Goal: Entertainment & Leisure: Consume media (video, audio)

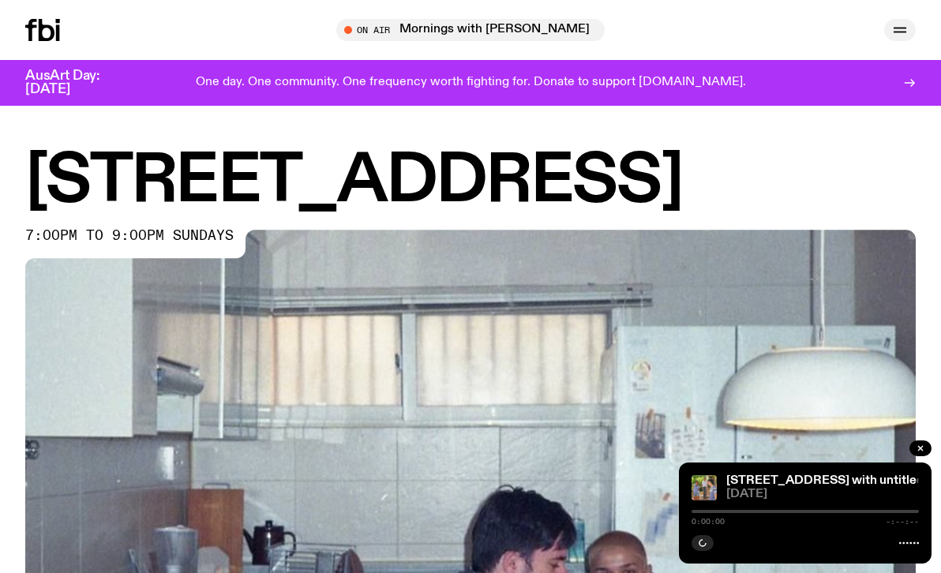
click at [899, 33] on icon "button" at bounding box center [900, 30] width 19 height 19
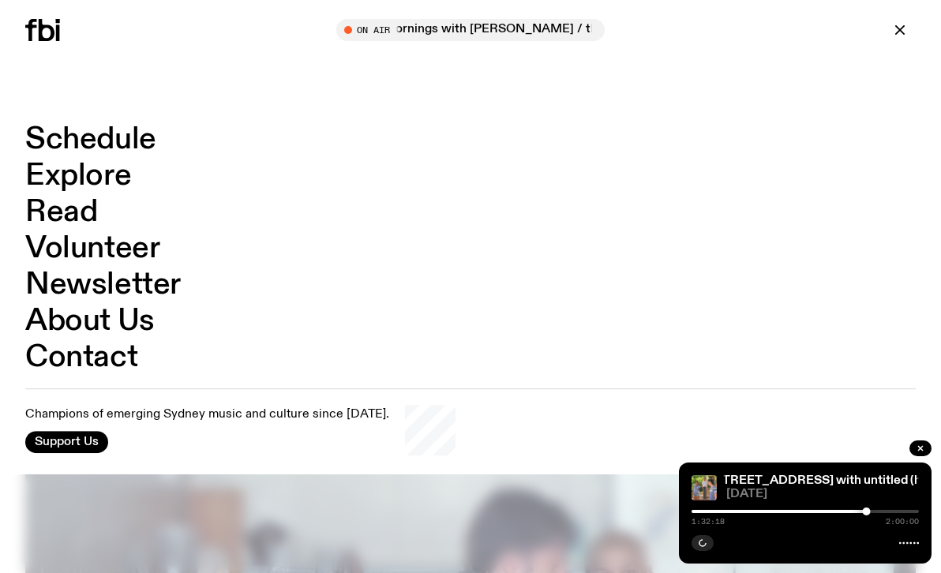
click at [79, 174] on link "Explore" at bounding box center [78, 176] width 106 height 30
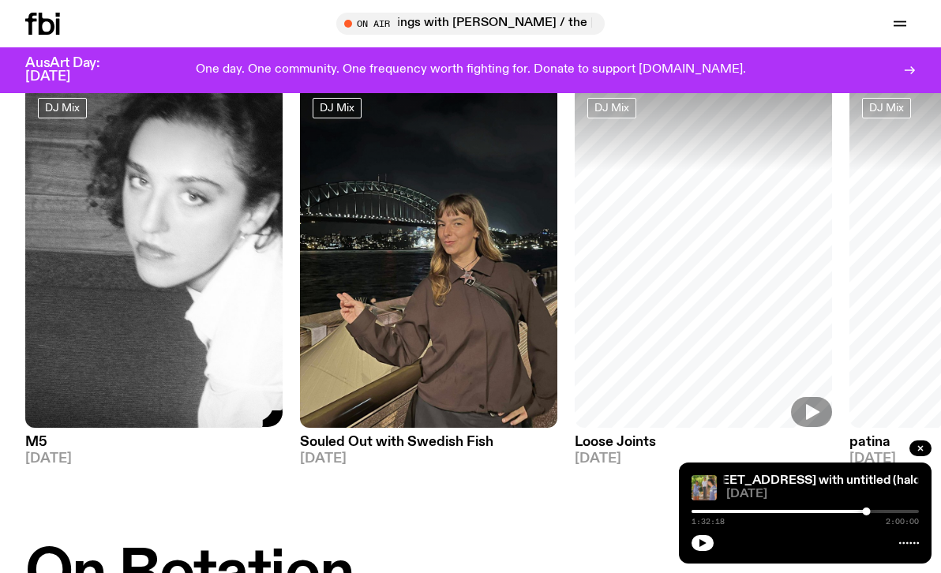
scroll to position [131, 0]
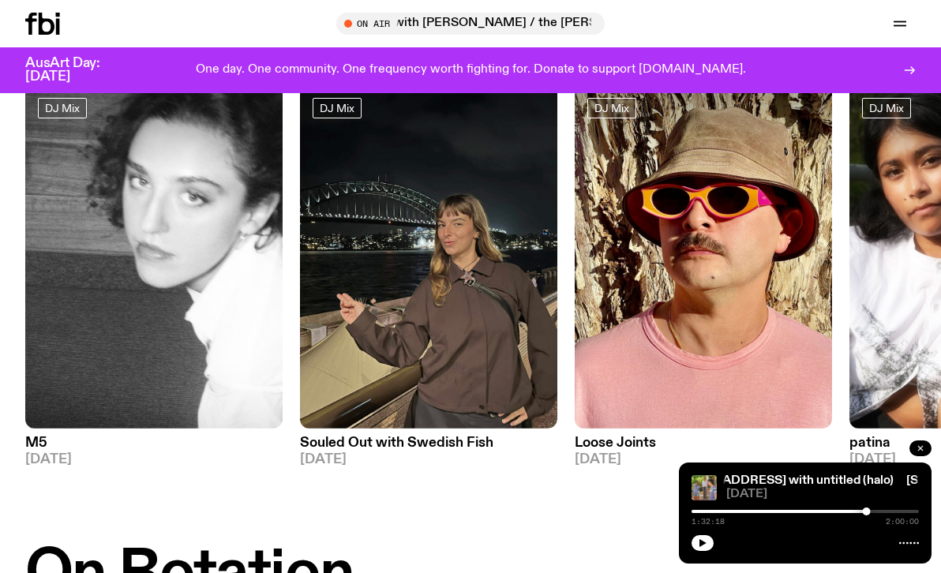
click at [926, 447] on button "button" at bounding box center [921, 449] width 22 height 16
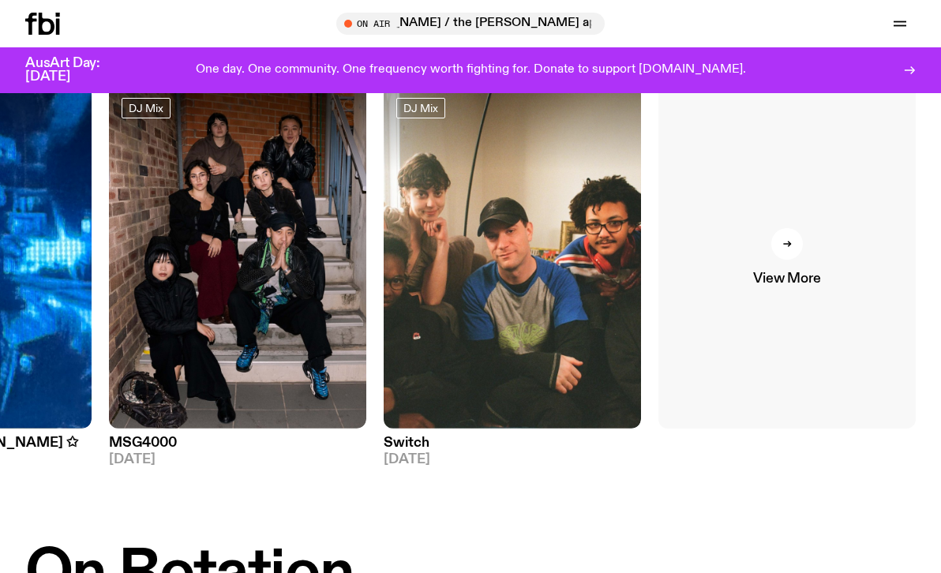
click at [844, 316] on link "View More" at bounding box center [787, 257] width 257 height 344
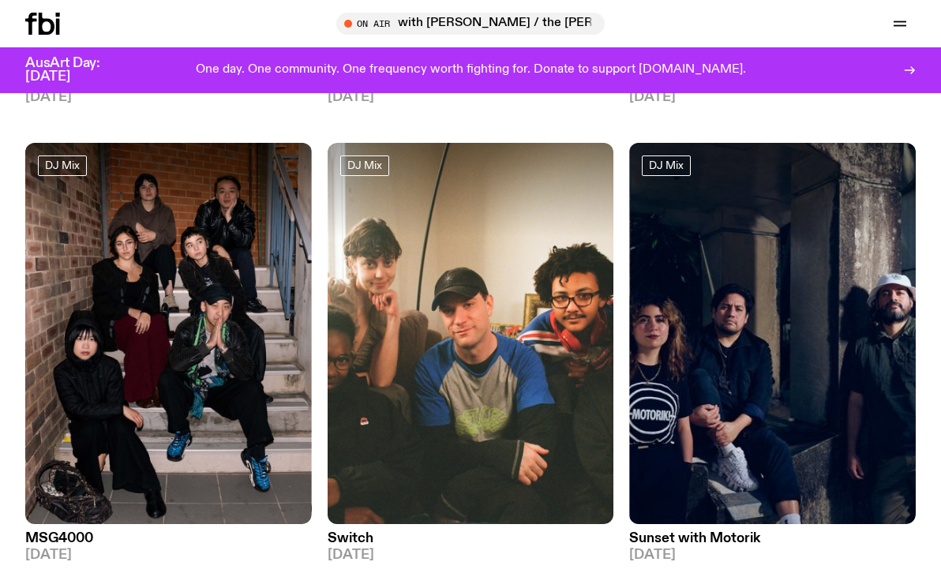
scroll to position [3314, 0]
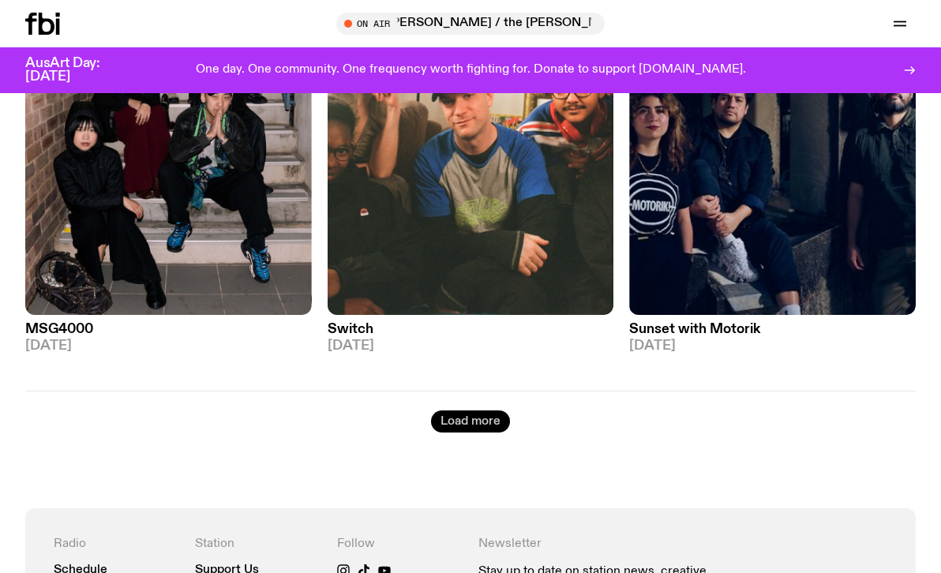
click at [445, 411] on button "Load more" at bounding box center [470, 422] width 79 height 22
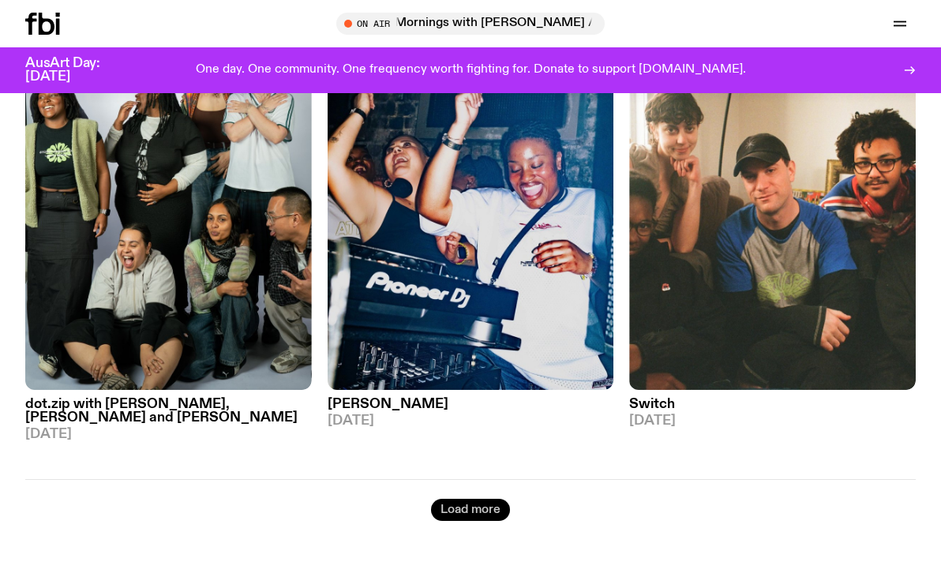
scroll to position [7163, 0]
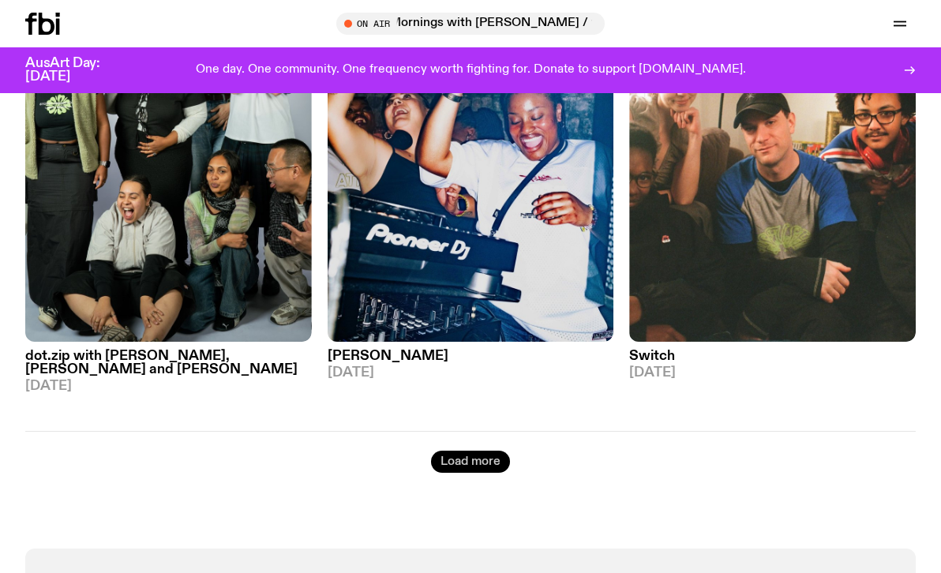
click at [445, 431] on div "Load more" at bounding box center [470, 452] width 891 height 42
click at [453, 451] on button "Load more" at bounding box center [470, 462] width 79 height 22
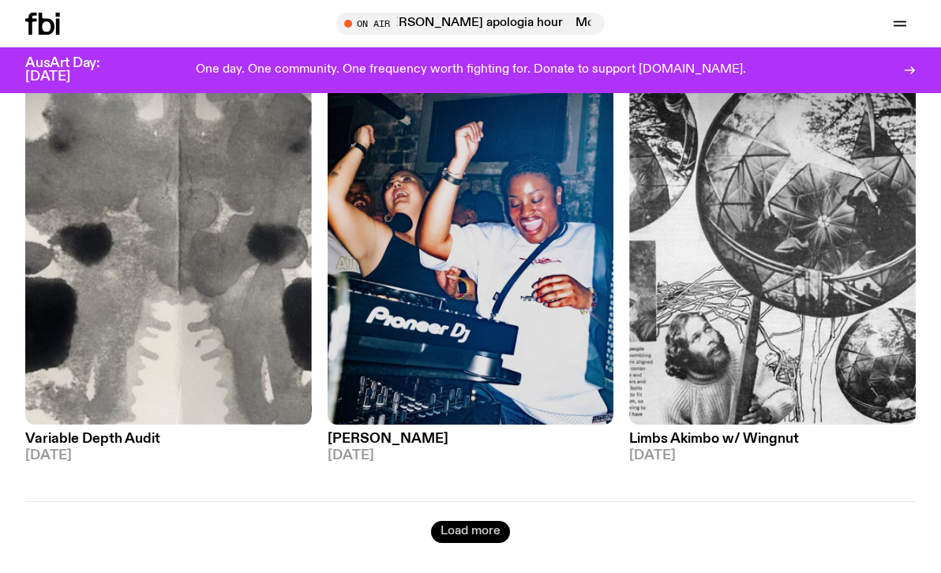
scroll to position [10766, 0]
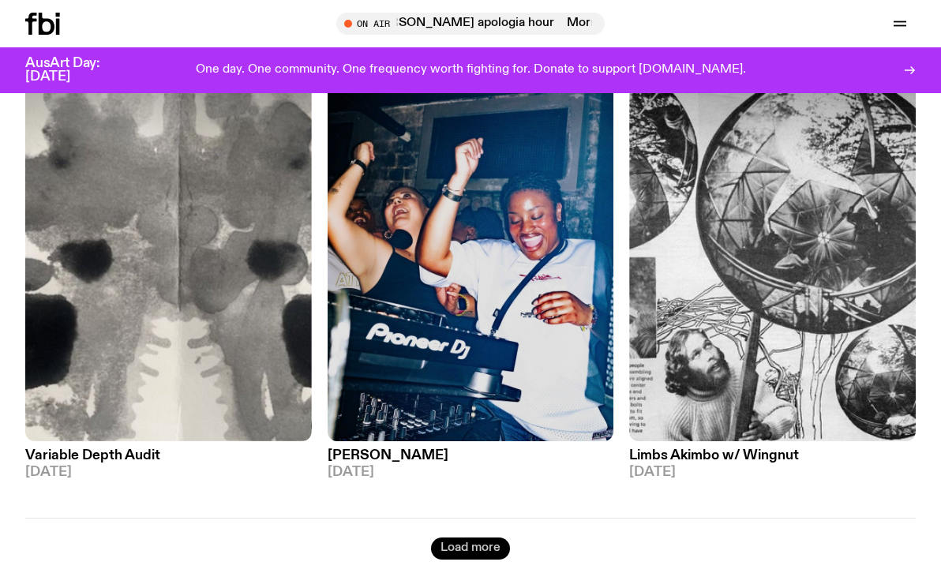
click at [461, 538] on button "Load more" at bounding box center [470, 549] width 79 height 22
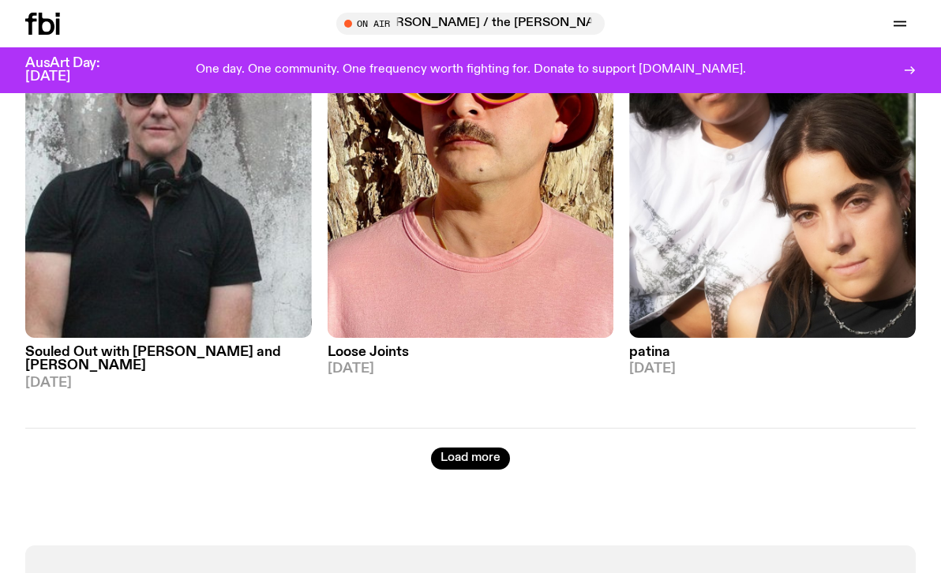
scroll to position [14547, 0]
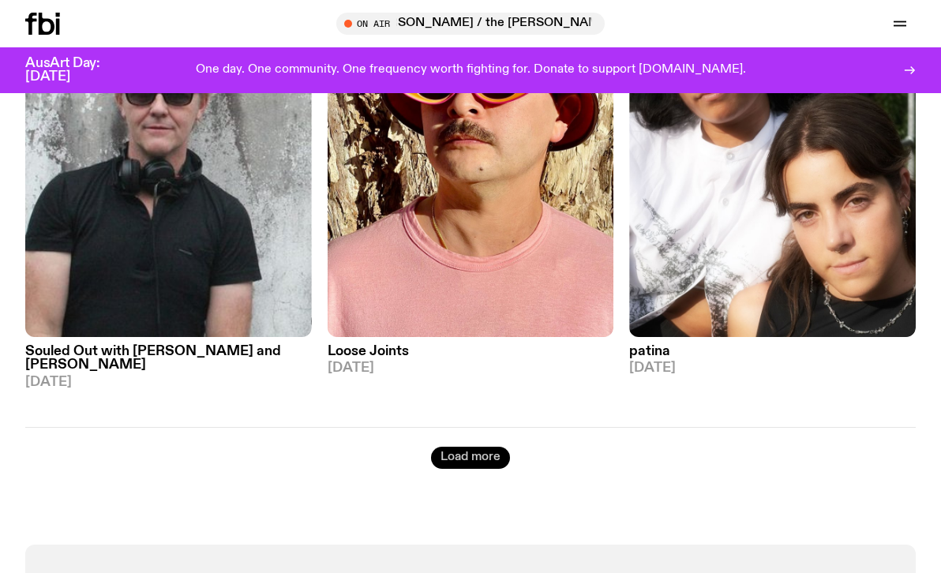
click at [479, 447] on button "Load more" at bounding box center [470, 458] width 79 height 22
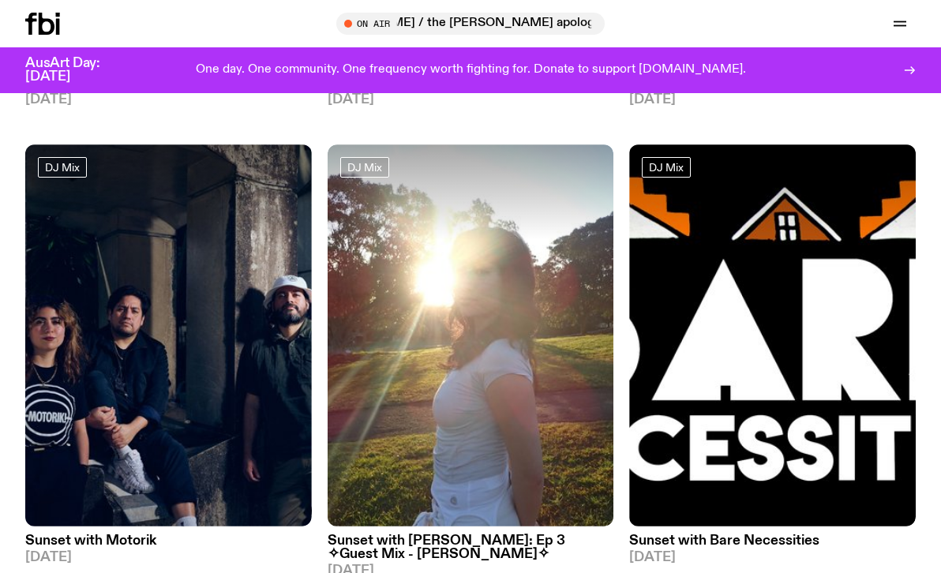
scroll to position [15775, 0]
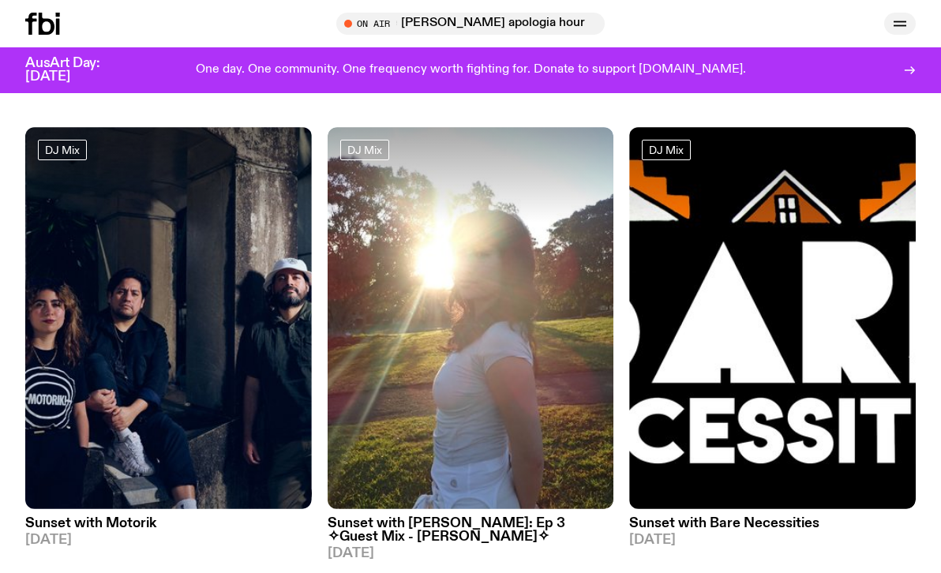
click at [907, 16] on icon "button" at bounding box center [900, 23] width 19 height 19
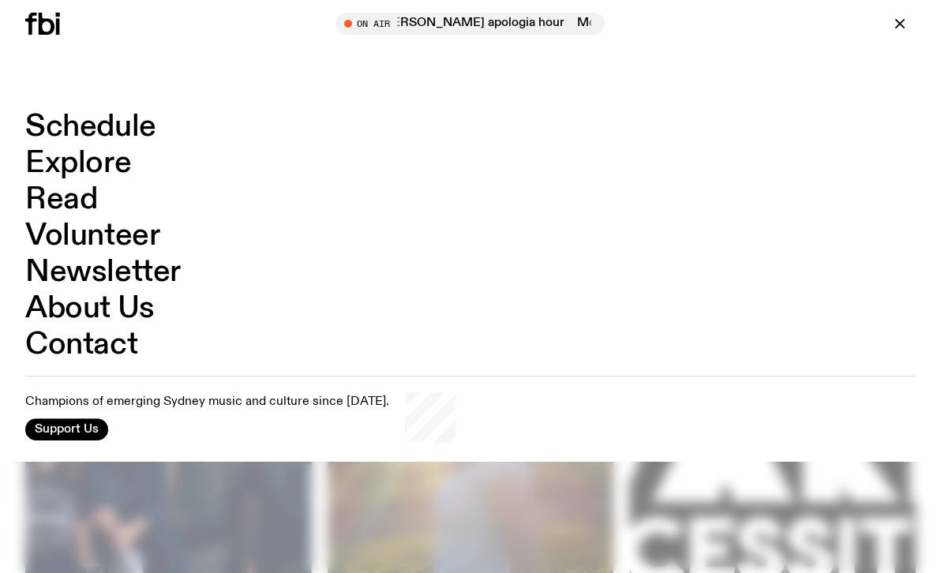
scroll to position [15636, 0]
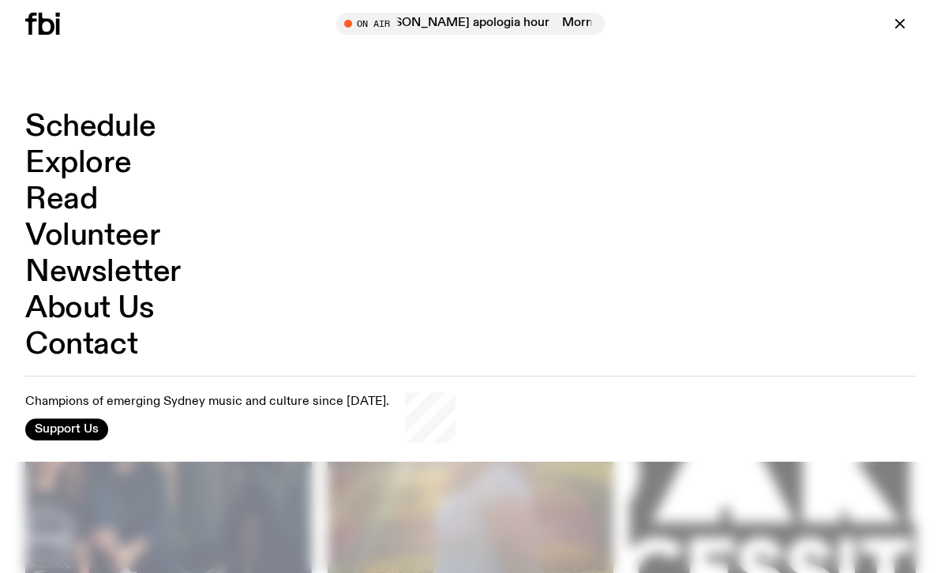
click at [96, 156] on link "Explore" at bounding box center [78, 163] width 106 height 30
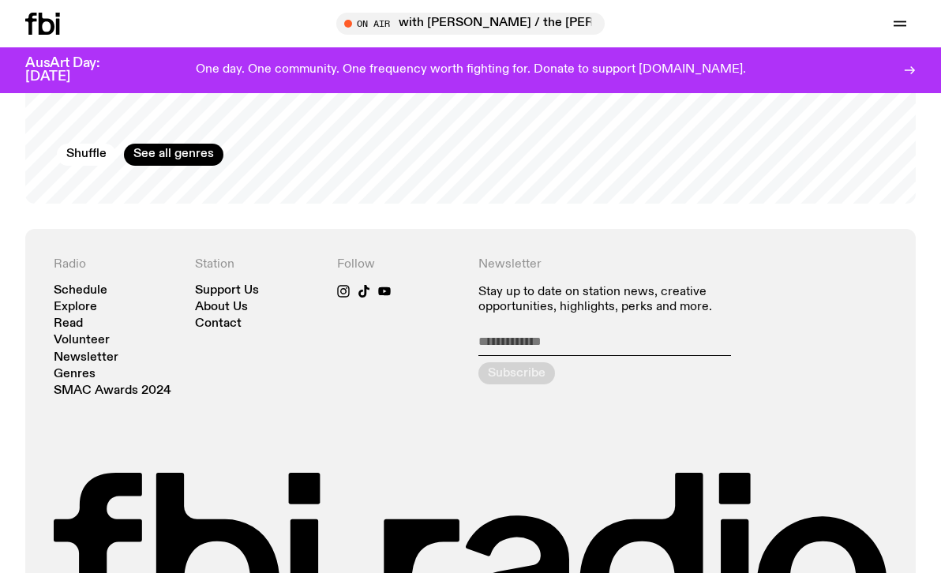
scroll to position [2768, 0]
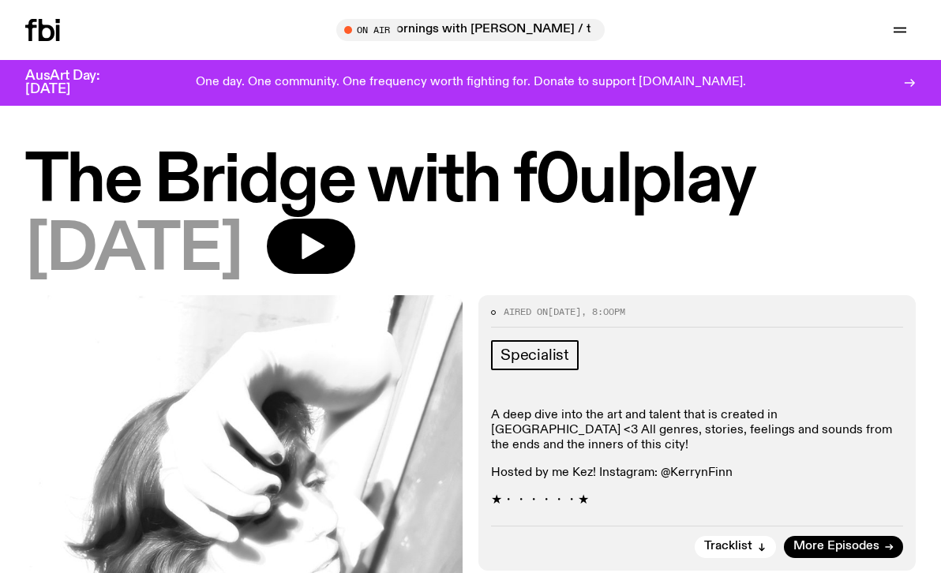
click at [551, 189] on h1 "The Bridge with f0ulplay" at bounding box center [470, 182] width 891 height 64
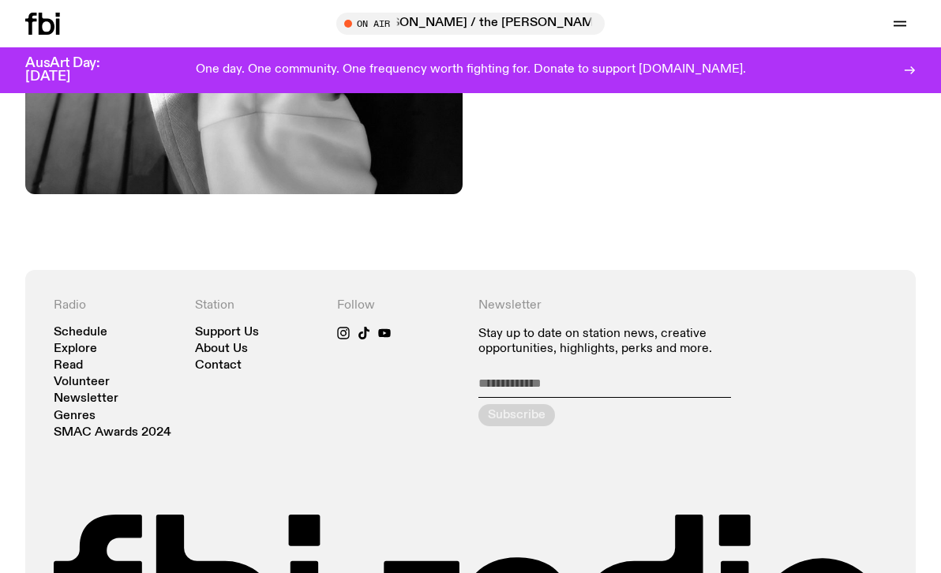
scroll to position [684, 0]
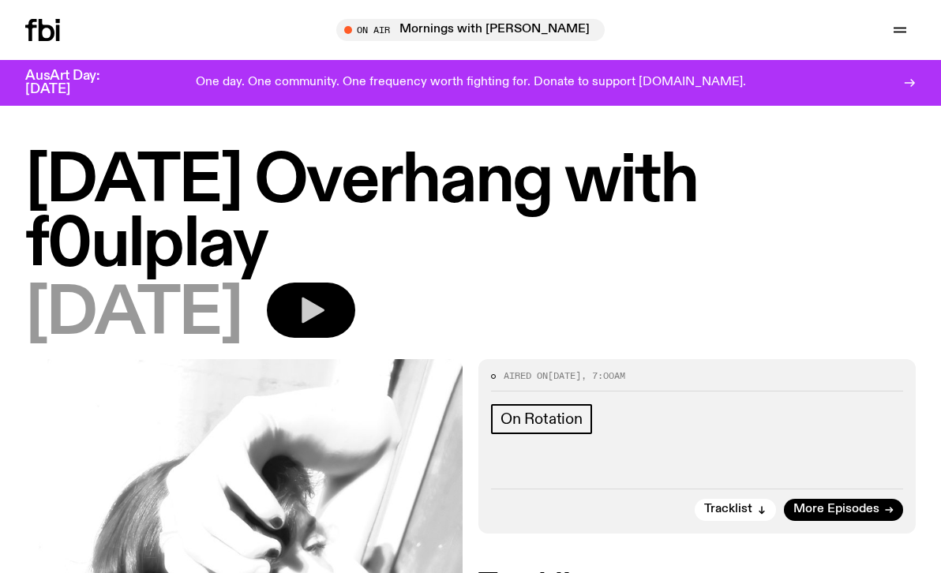
click at [327, 317] on icon "button" at bounding box center [311, 311] width 32 height 32
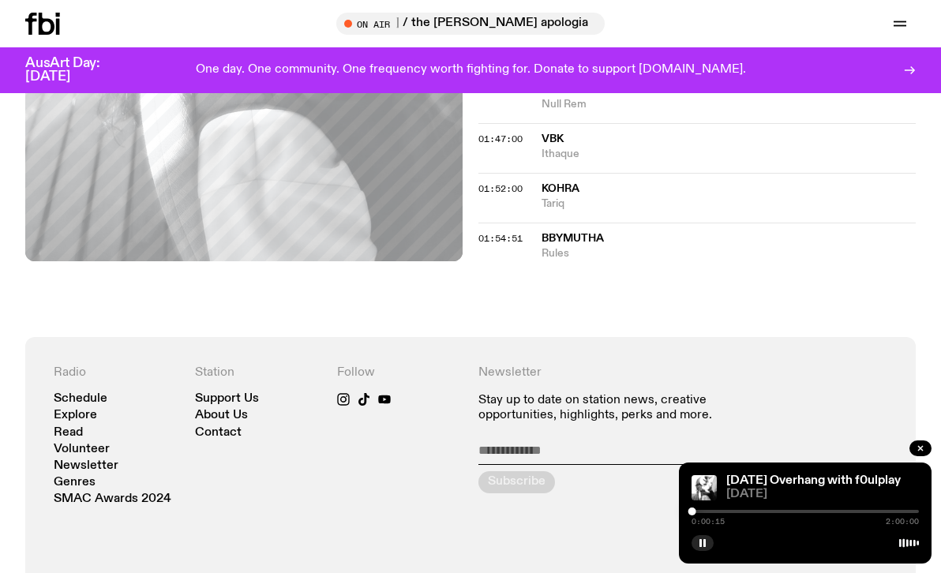
scroll to position [1717, 0]
click at [696, 513] on div at bounding box center [696, 512] width 8 height 8
click at [694, 513] on div at bounding box center [694, 512] width 8 height 8
click at [693, 513] on div at bounding box center [693, 512] width 8 height 8
click at [692, 513] on div at bounding box center [692, 512] width 8 height 8
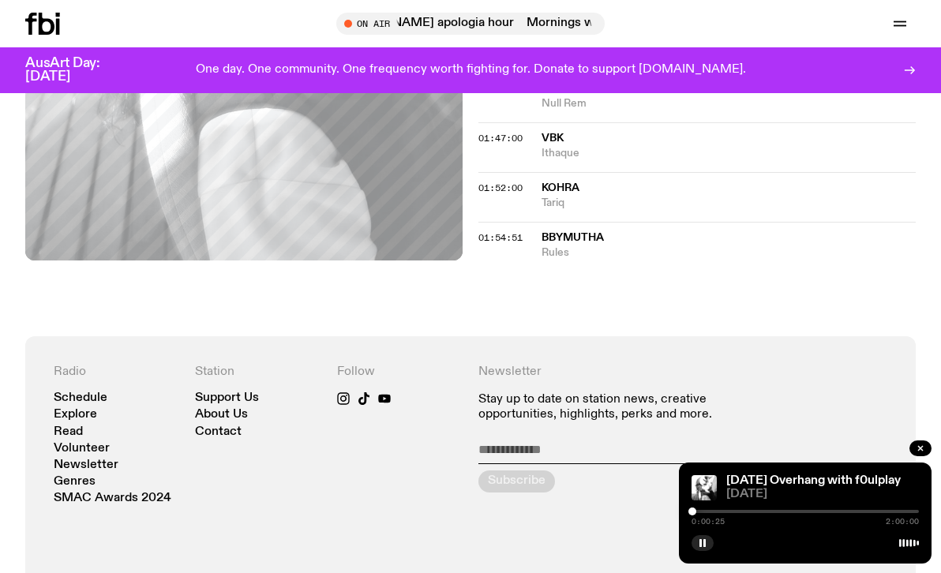
click at [693, 513] on div at bounding box center [693, 512] width 8 height 8
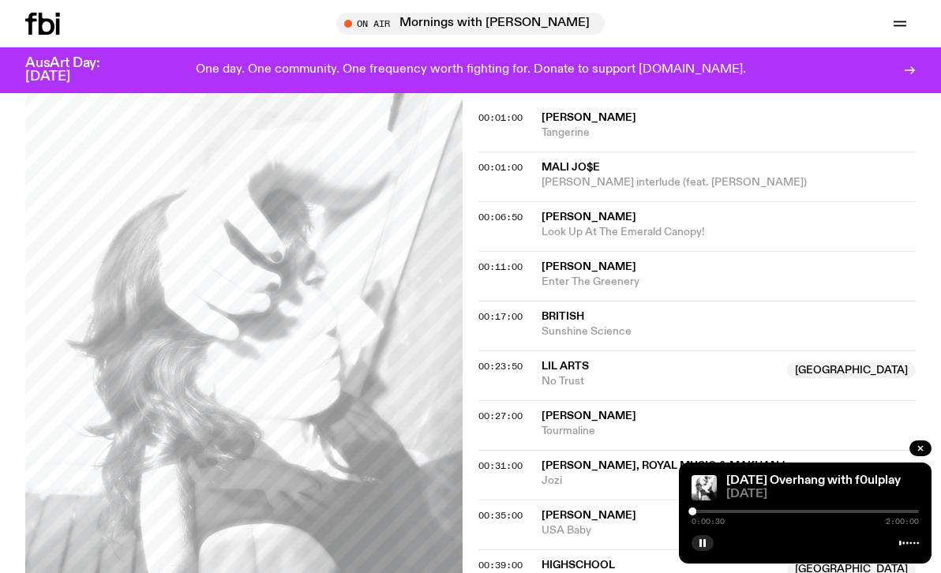
scroll to position [484, 0]
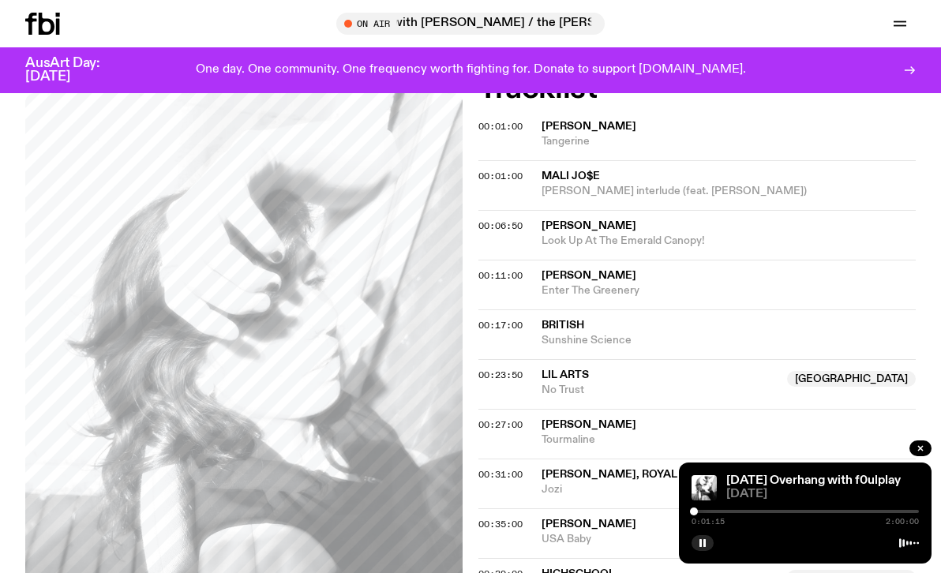
click at [694, 511] on div at bounding box center [694, 512] width 8 height 8
click at [696, 510] on div at bounding box center [697, 512] width 8 height 8
click at [699, 510] on div at bounding box center [699, 512] width 8 height 8
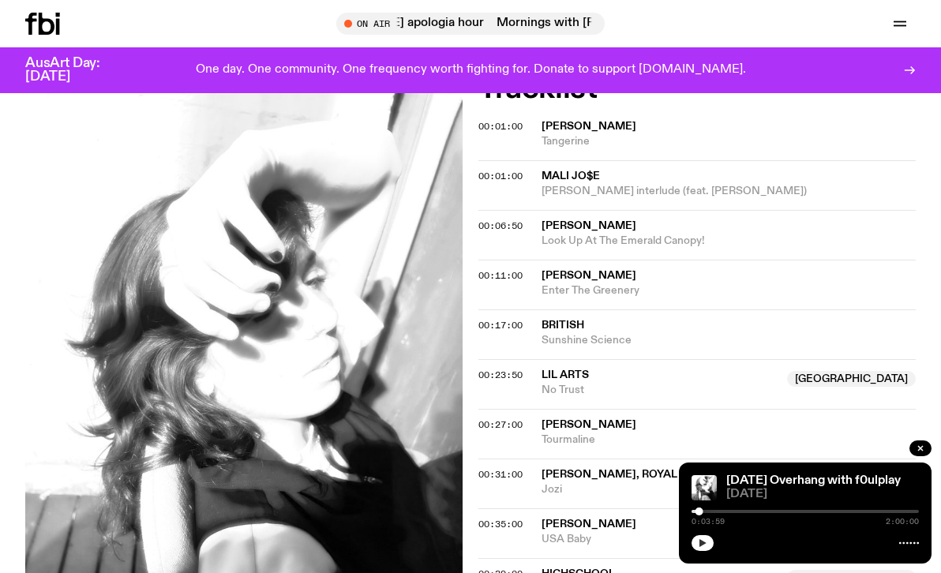
click at [708, 538] on button "button" at bounding box center [703, 543] width 22 height 16
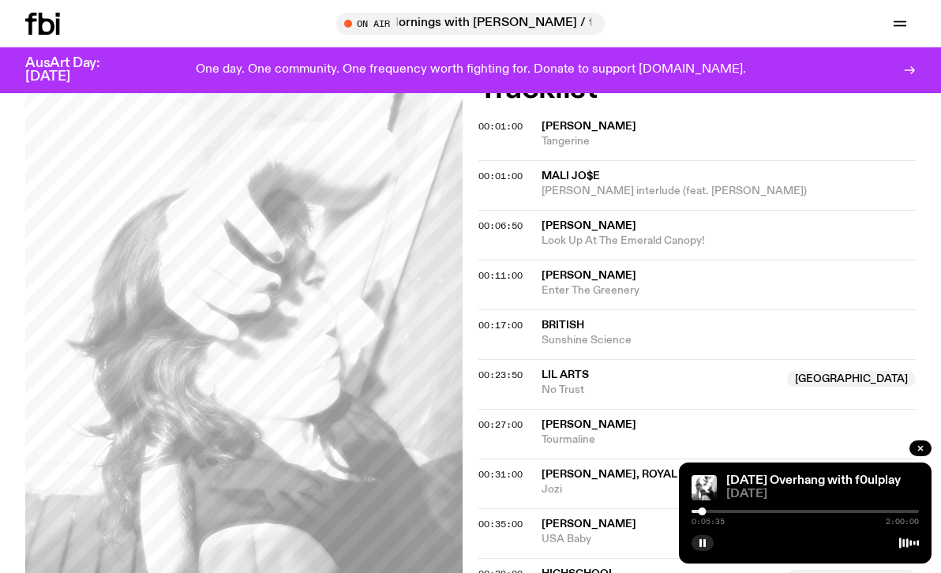
click at [707, 512] on div at bounding box center [805, 511] width 227 height 3
click at [713, 512] on div at bounding box center [805, 511] width 227 height 3
click at [718, 513] on div at bounding box center [805, 511] width 227 height 3
click at [723, 513] on div at bounding box center [805, 511] width 227 height 3
click at [726, 513] on div at bounding box center [726, 512] width 8 height 8
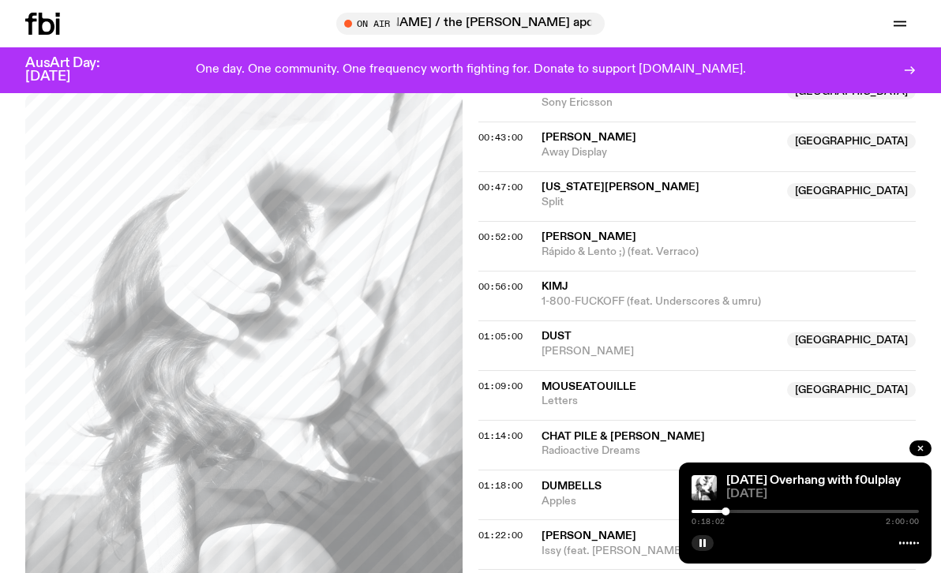
scroll to position [974, 0]
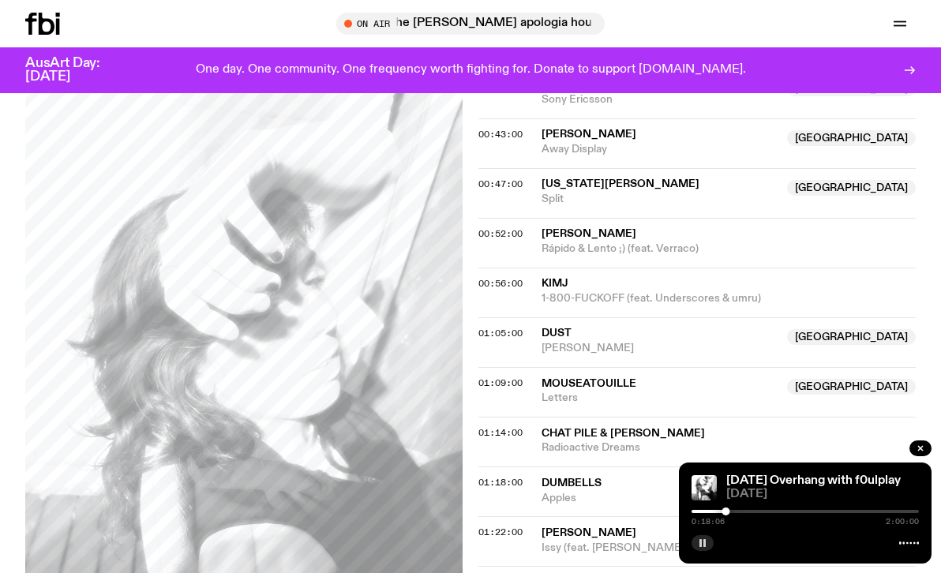
click at [705, 543] on rect "button" at bounding box center [705, 543] width 2 height 8
